Goal: Task Accomplishment & Management: Complete application form

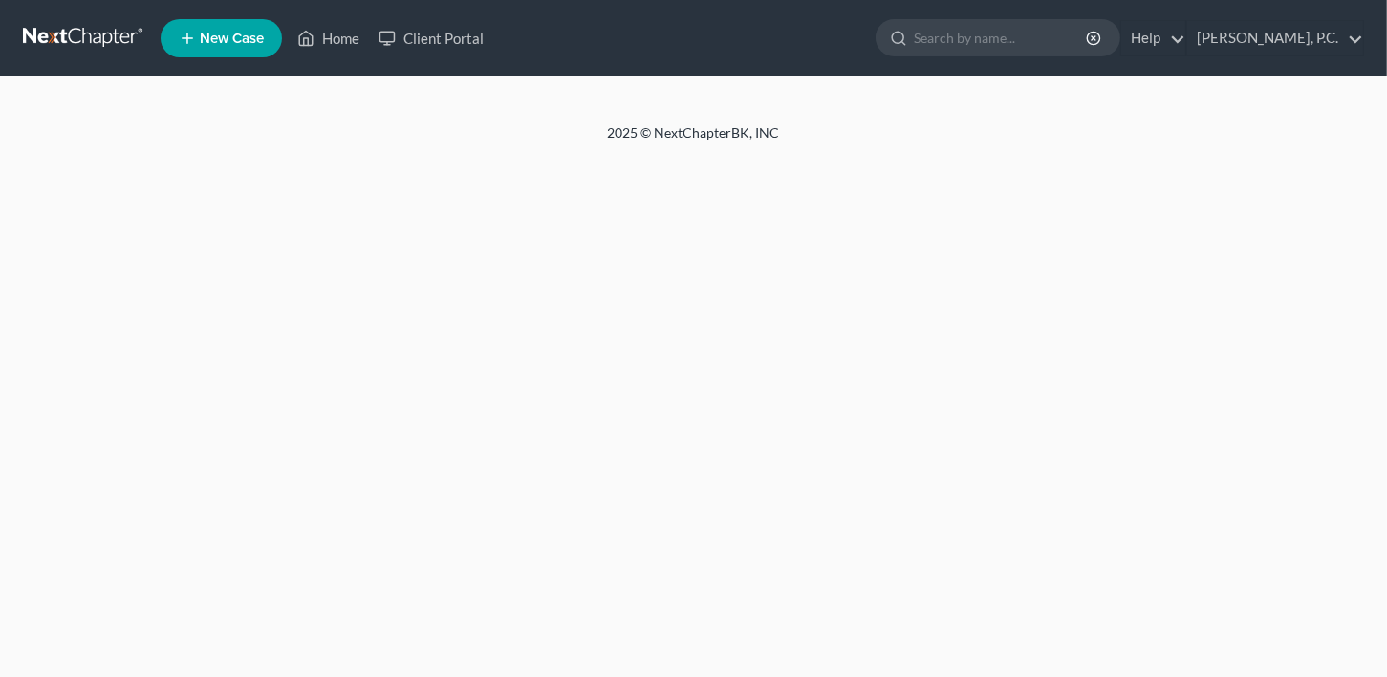
select select "0"
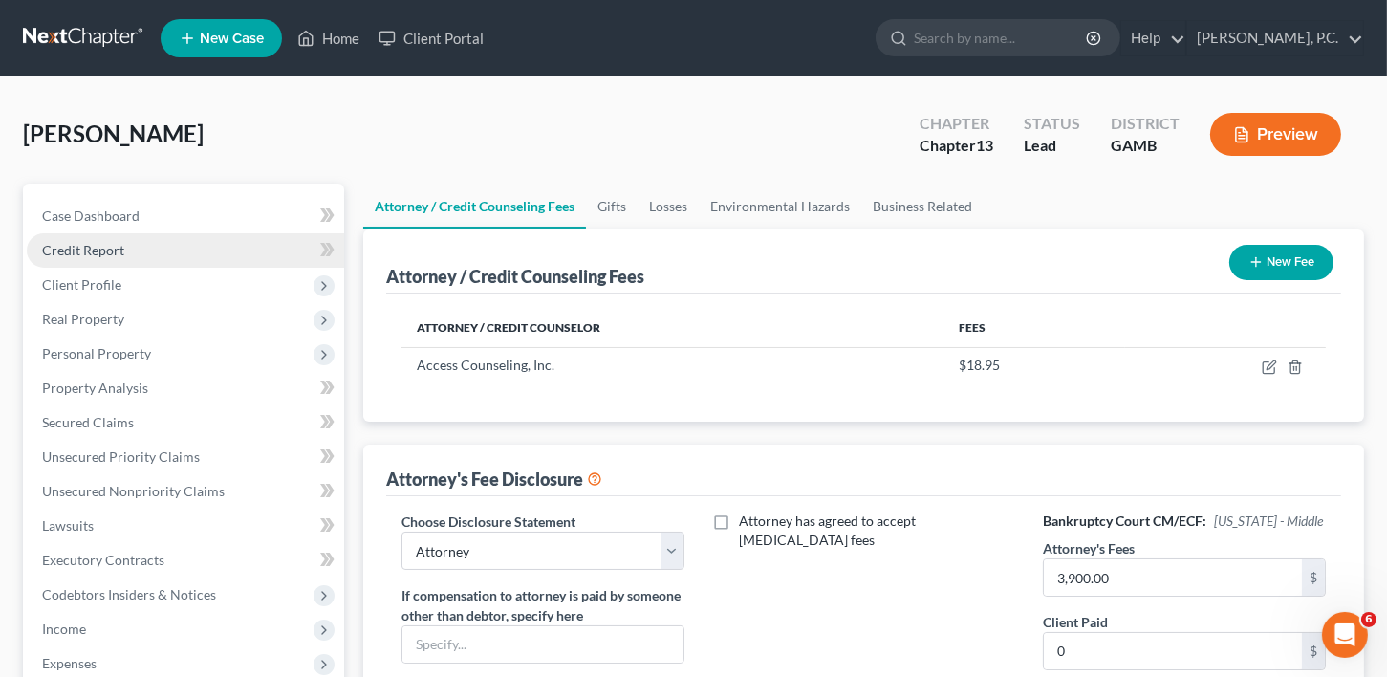
click at [98, 249] on span "Credit Report" at bounding box center [83, 250] width 82 height 16
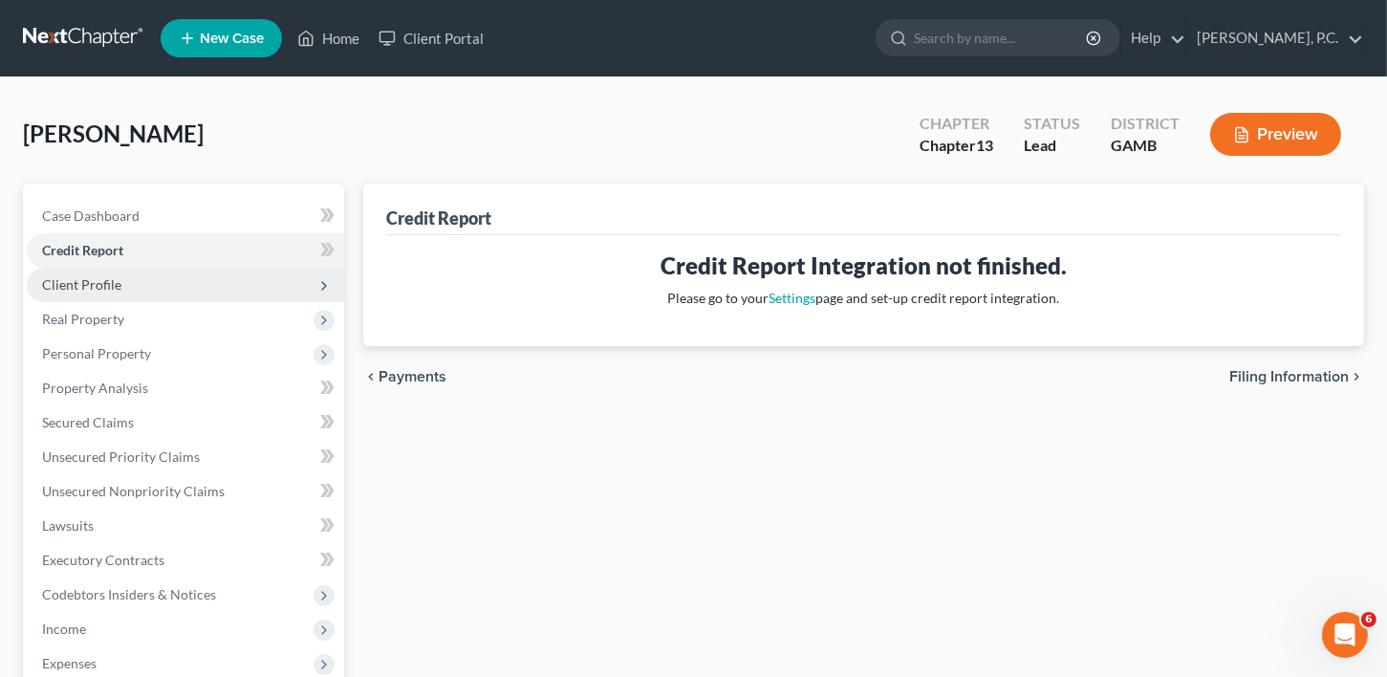
click at [101, 273] on span "Client Profile" at bounding box center [185, 285] width 317 height 34
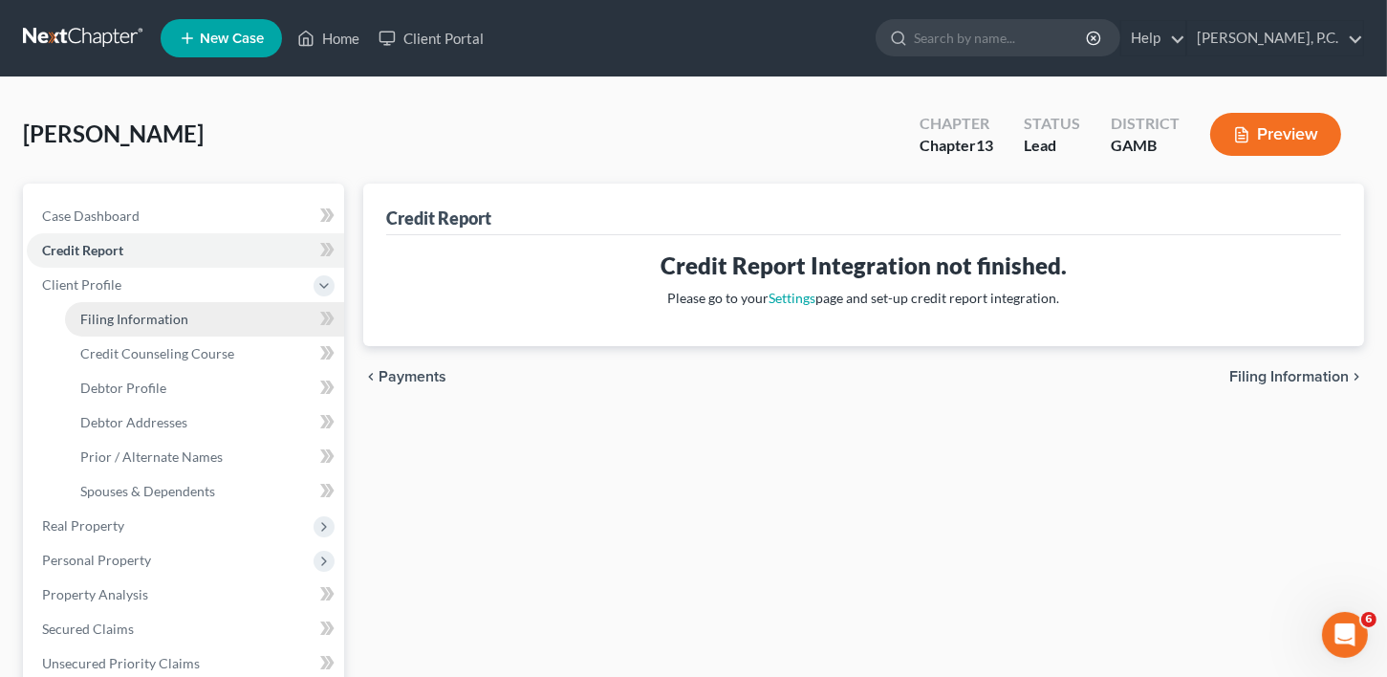
click at [125, 320] on span "Filing Information" at bounding box center [134, 319] width 108 height 16
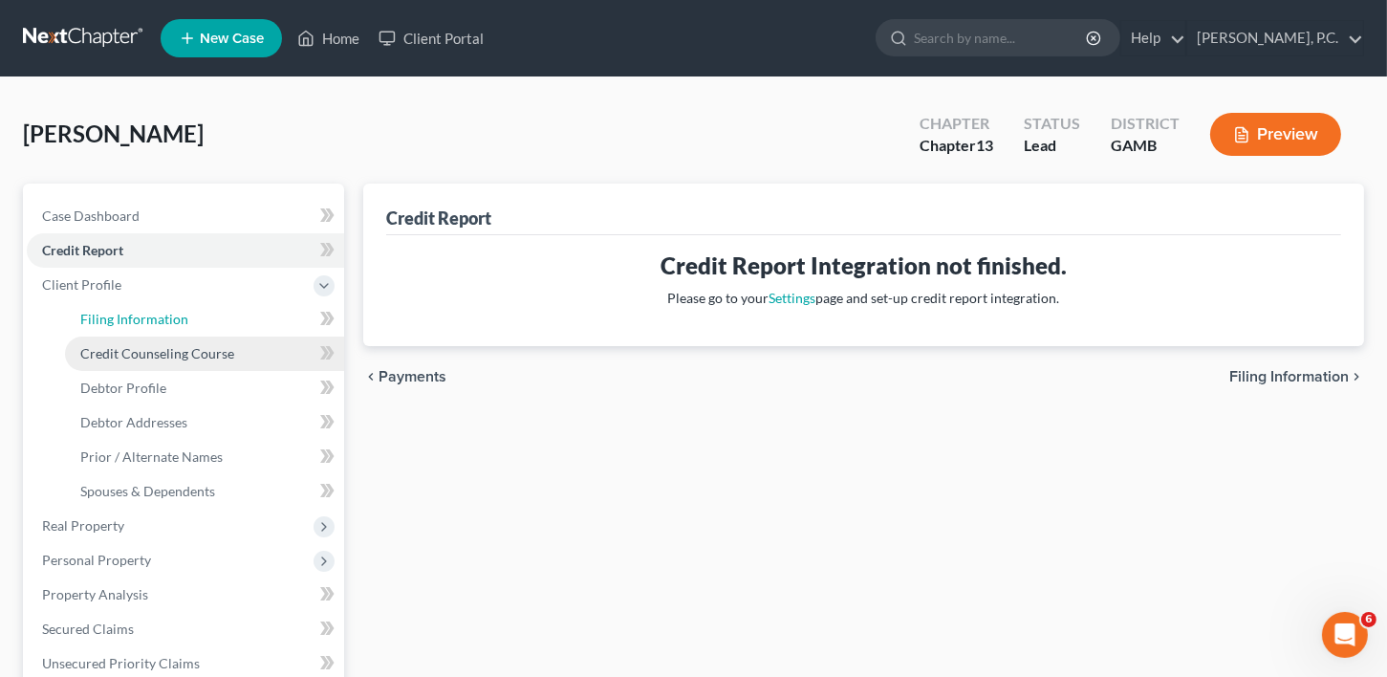
select select "1"
select select "0"
select select "3"
select select "18"
select select "10"
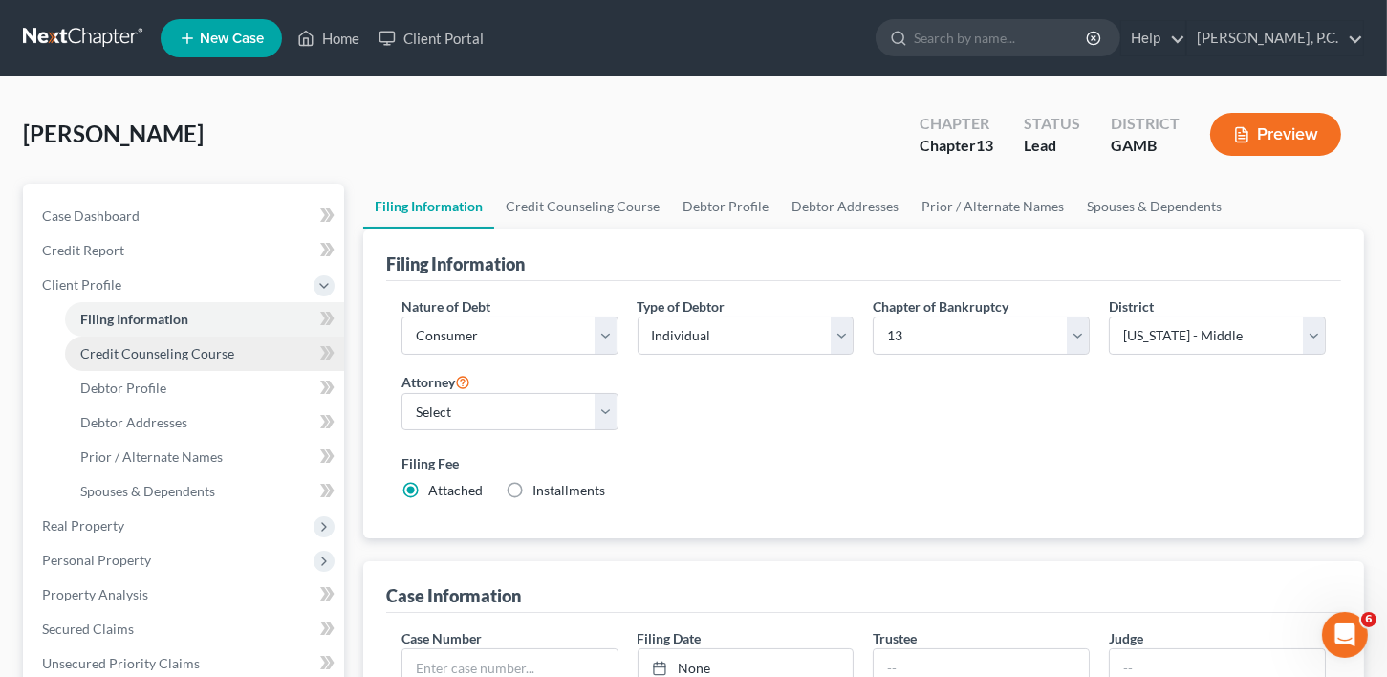
click at [159, 361] on link "Credit Counseling Course" at bounding box center [204, 354] width 279 height 34
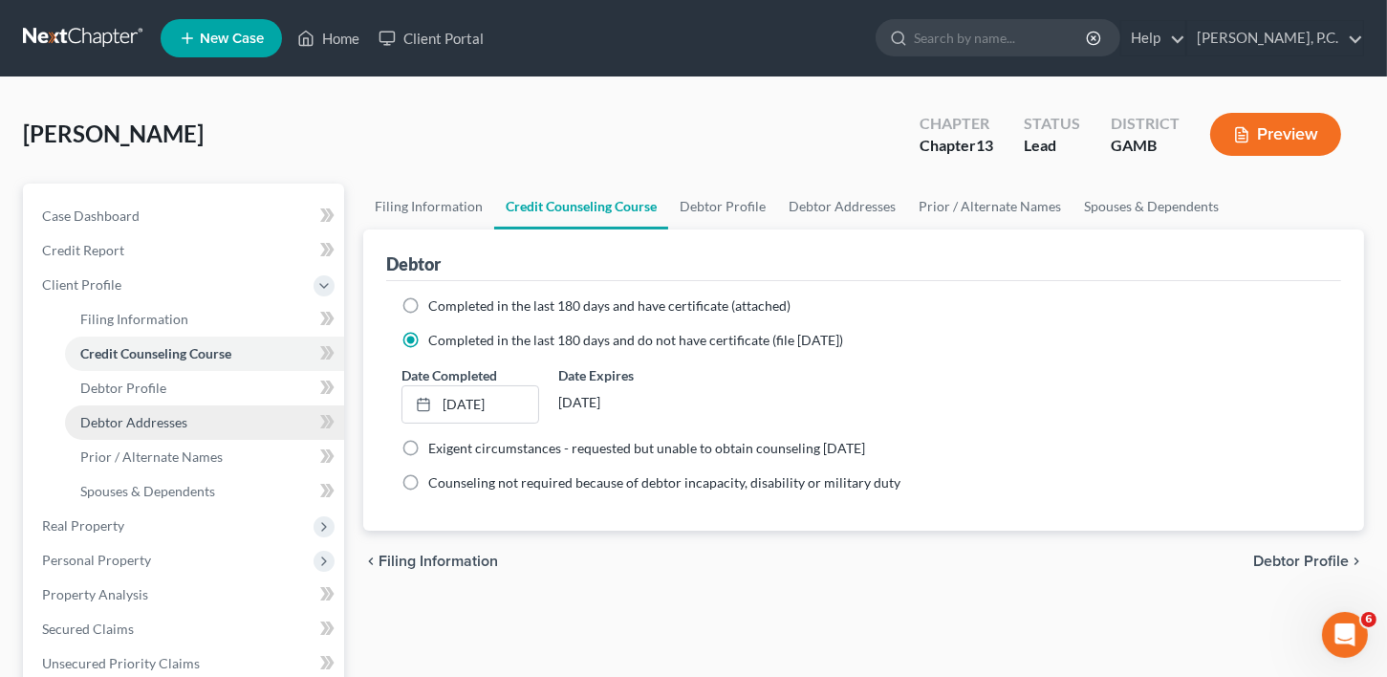
click at [147, 419] on span "Debtor Addresses" at bounding box center [133, 422] width 107 height 16
